Goal: Check status: Check status

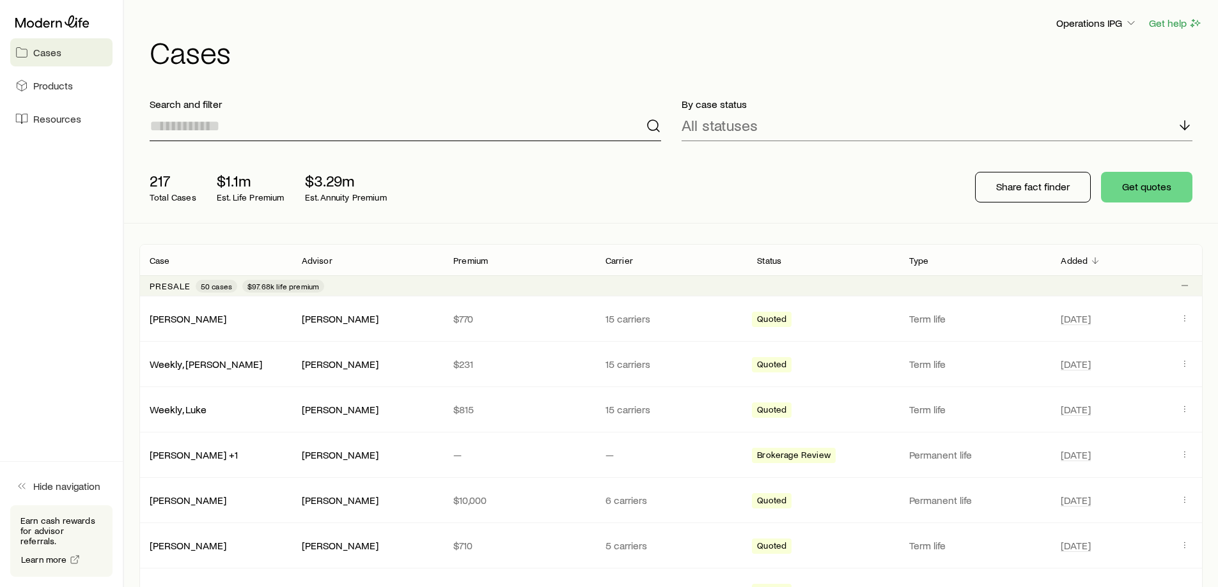
click at [313, 128] on input at bounding box center [405, 126] width 511 height 31
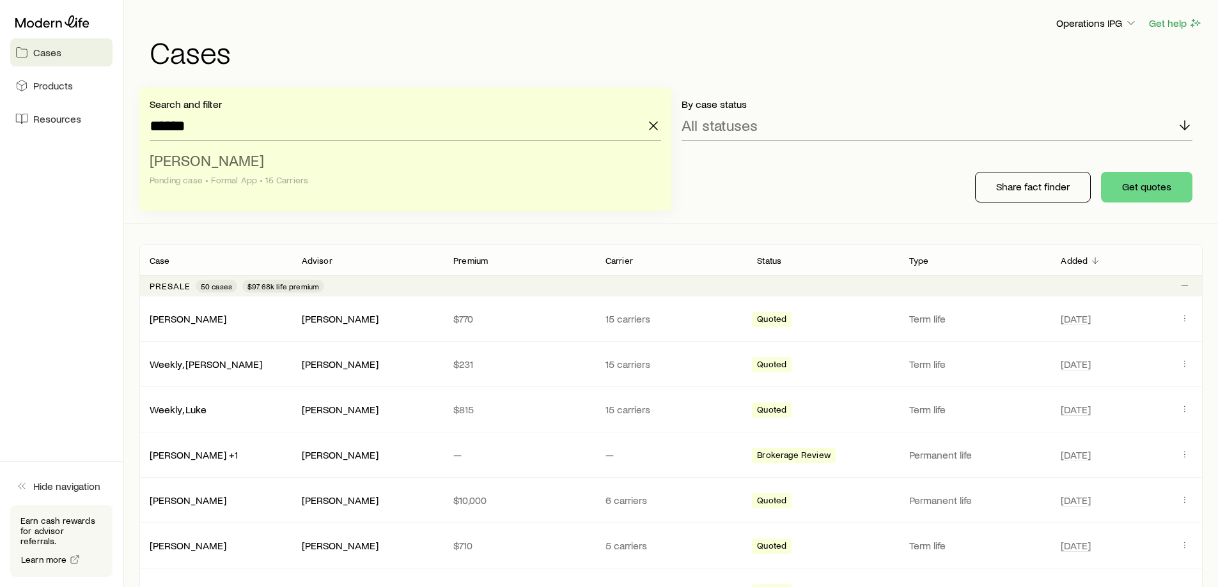
click at [302, 176] on div "Pending case • Formal App • 15 Carriers" at bounding box center [402, 180] width 504 height 10
type input "**********"
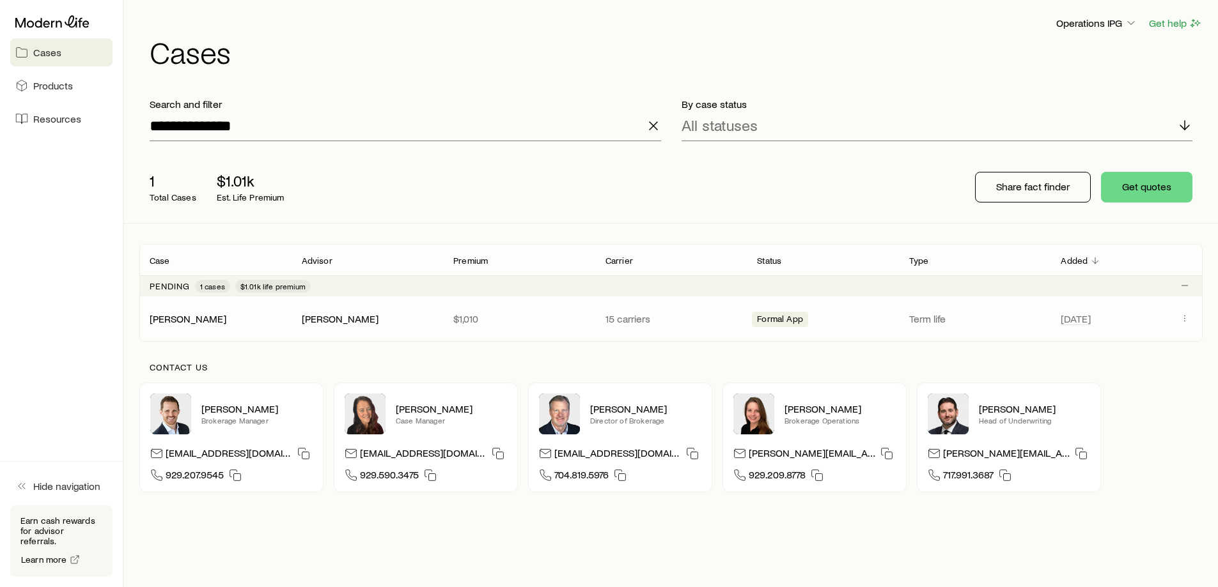
click at [382, 318] on div "[PERSON_NAME]" at bounding box center [368, 319] width 132 height 13
click at [1185, 318] on icon "Client cases" at bounding box center [1184, 318] width 10 height 10
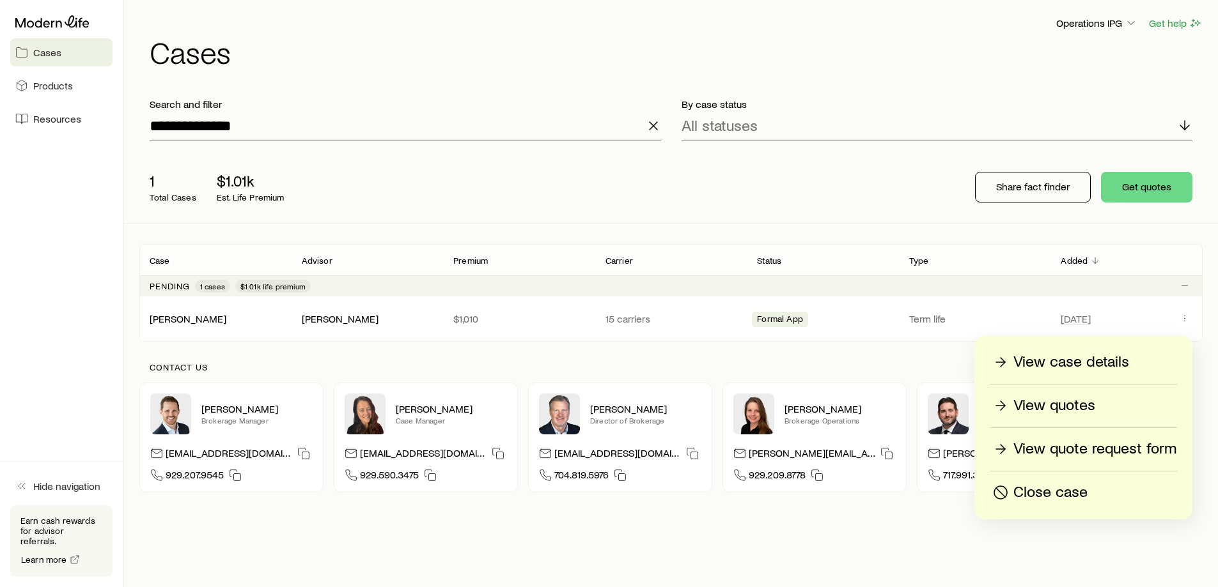
click at [1101, 357] on p "View case details" at bounding box center [1071, 362] width 116 height 20
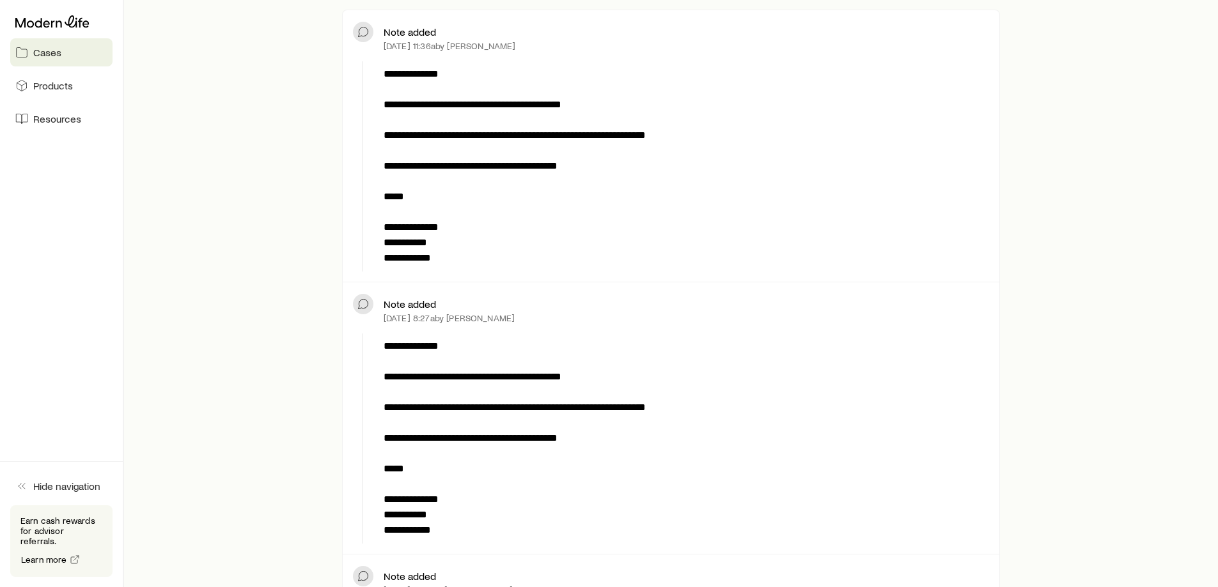
scroll to position [447, 0]
